Goal: Book appointment/travel/reservation

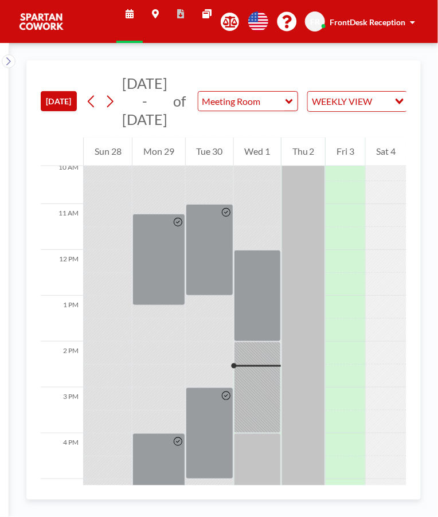
scroll to position [467, 0]
click at [260, 310] on div at bounding box center [257, 296] width 47 height 92
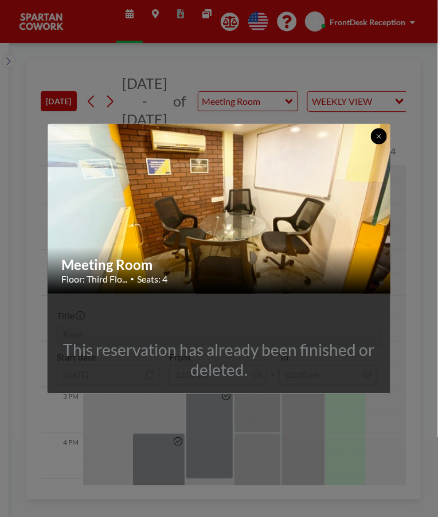
click at [379, 136] on icon at bounding box center [379, 136] width 4 height 4
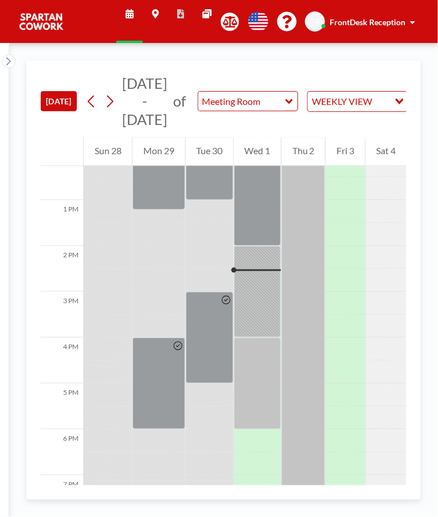
scroll to position [563, 0]
click at [266, 318] on div at bounding box center [257, 292] width 47 height 92
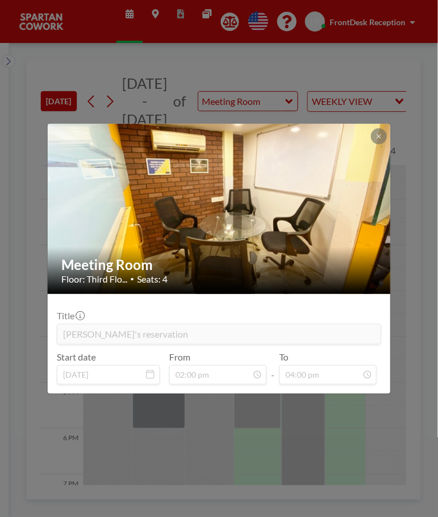
click at [390, 129] on img at bounding box center [220, 209] width 344 height 258
click at [379, 136] on icon at bounding box center [379, 136] width 4 height 4
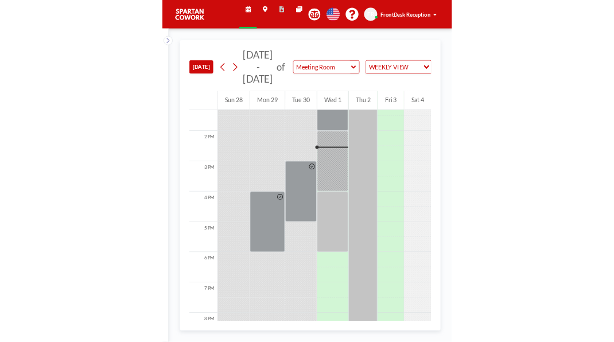
scroll to position [613, 0]
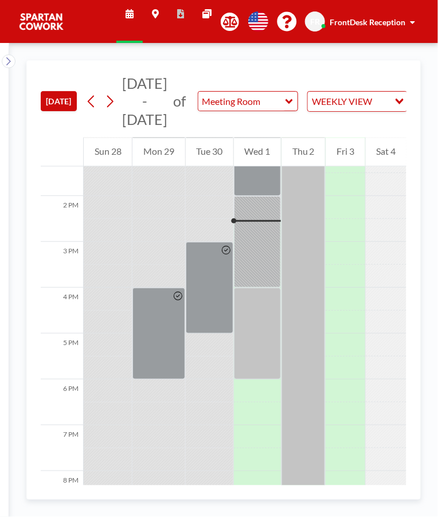
click at [268, 317] on div at bounding box center [257, 334] width 47 height 92
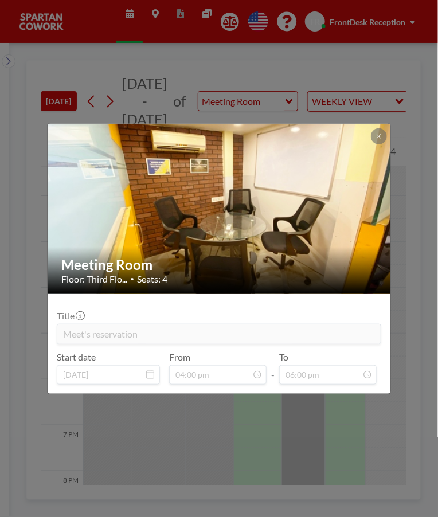
click at [379, 136] on icon at bounding box center [379, 136] width 4 height 4
